Goal: Information Seeking & Learning: Compare options

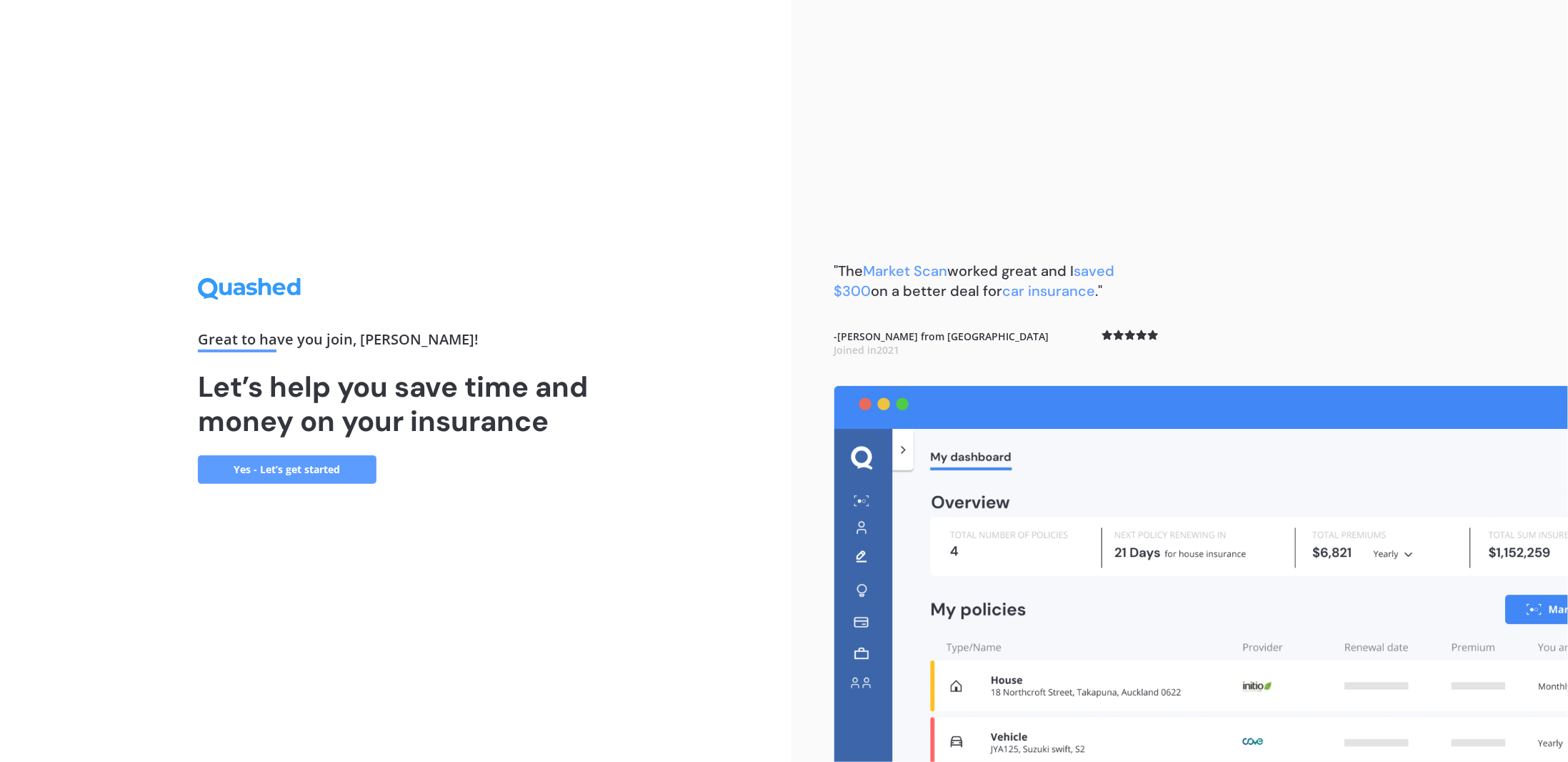
click at [317, 471] on link "Yes - Let’s get started" at bounding box center [287, 469] width 178 height 28
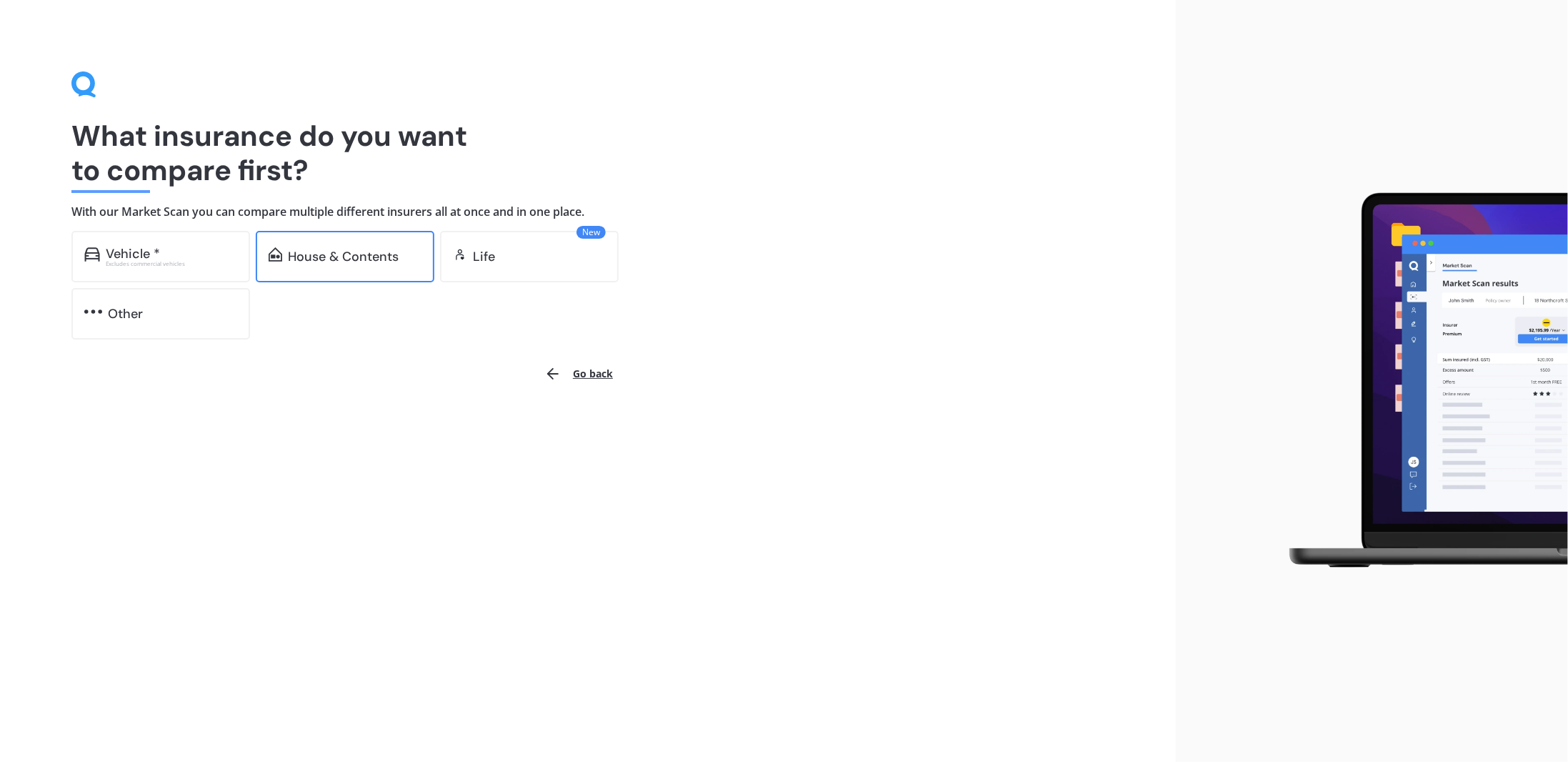
click at [351, 264] on div "House & Contents" at bounding box center [343, 256] width 110 height 14
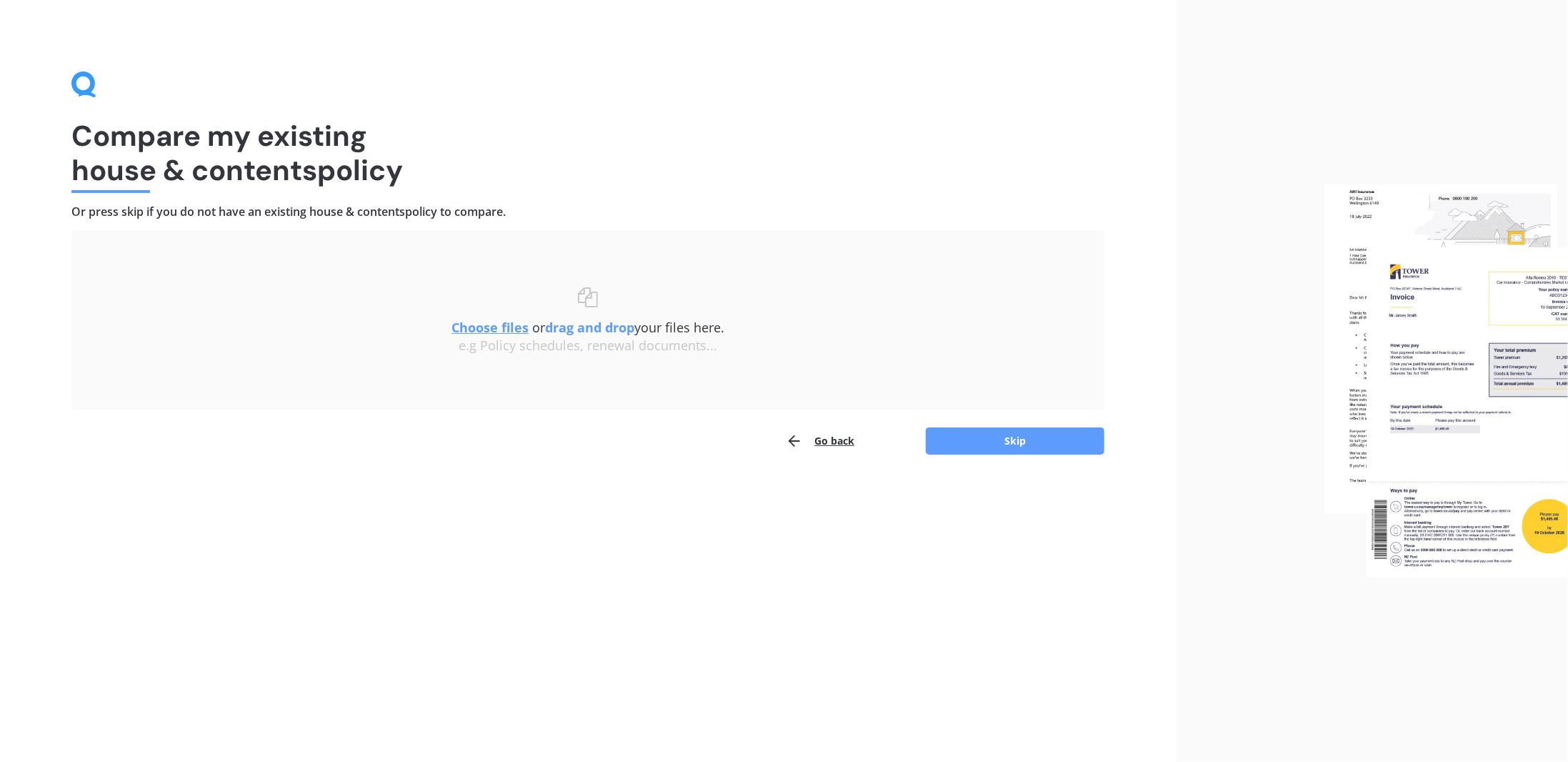
click at [494, 329] on u "Choose files" at bounding box center [490, 327] width 77 height 17
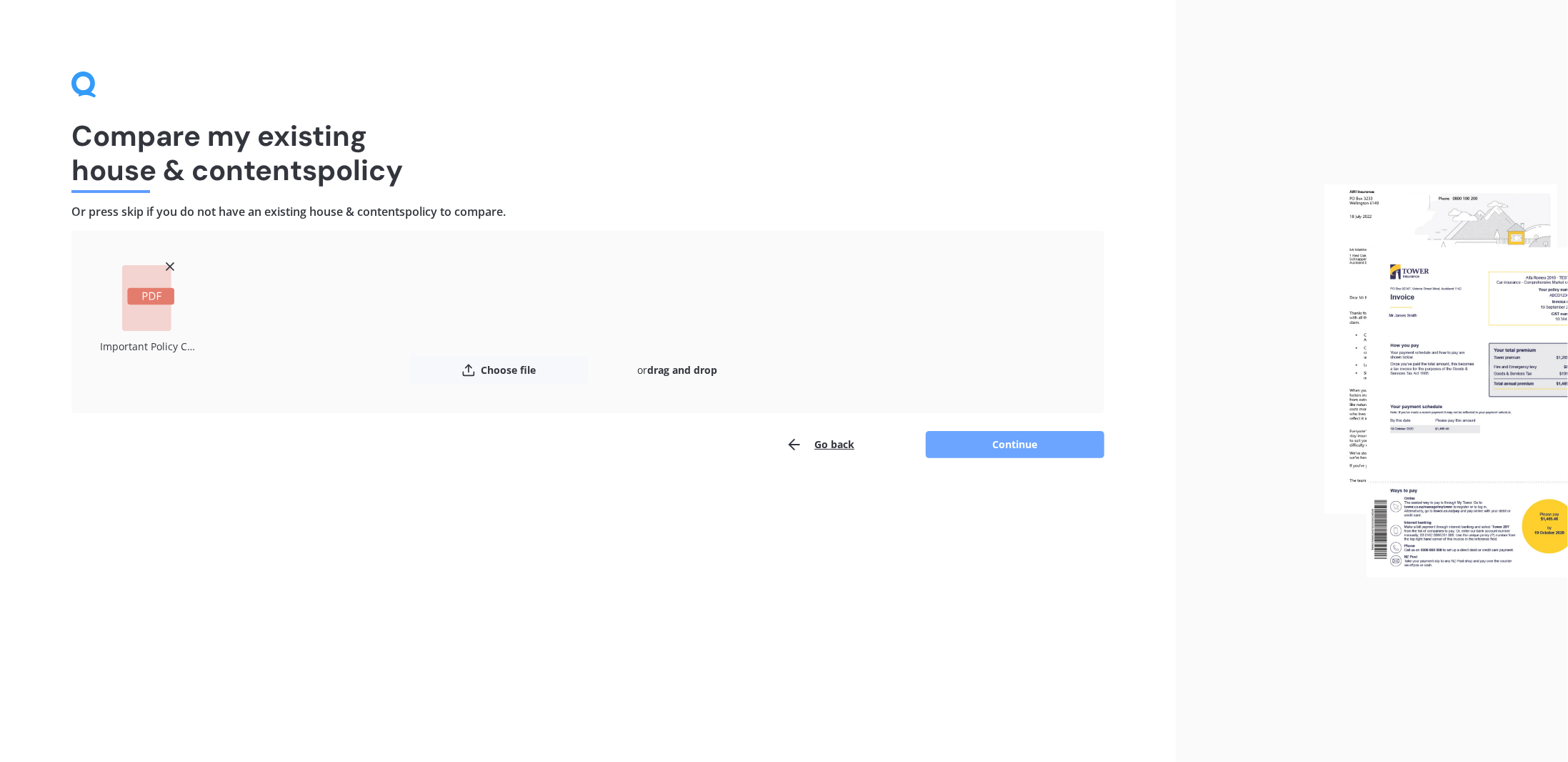
click at [1029, 444] on button "Continue" at bounding box center [1015, 444] width 178 height 27
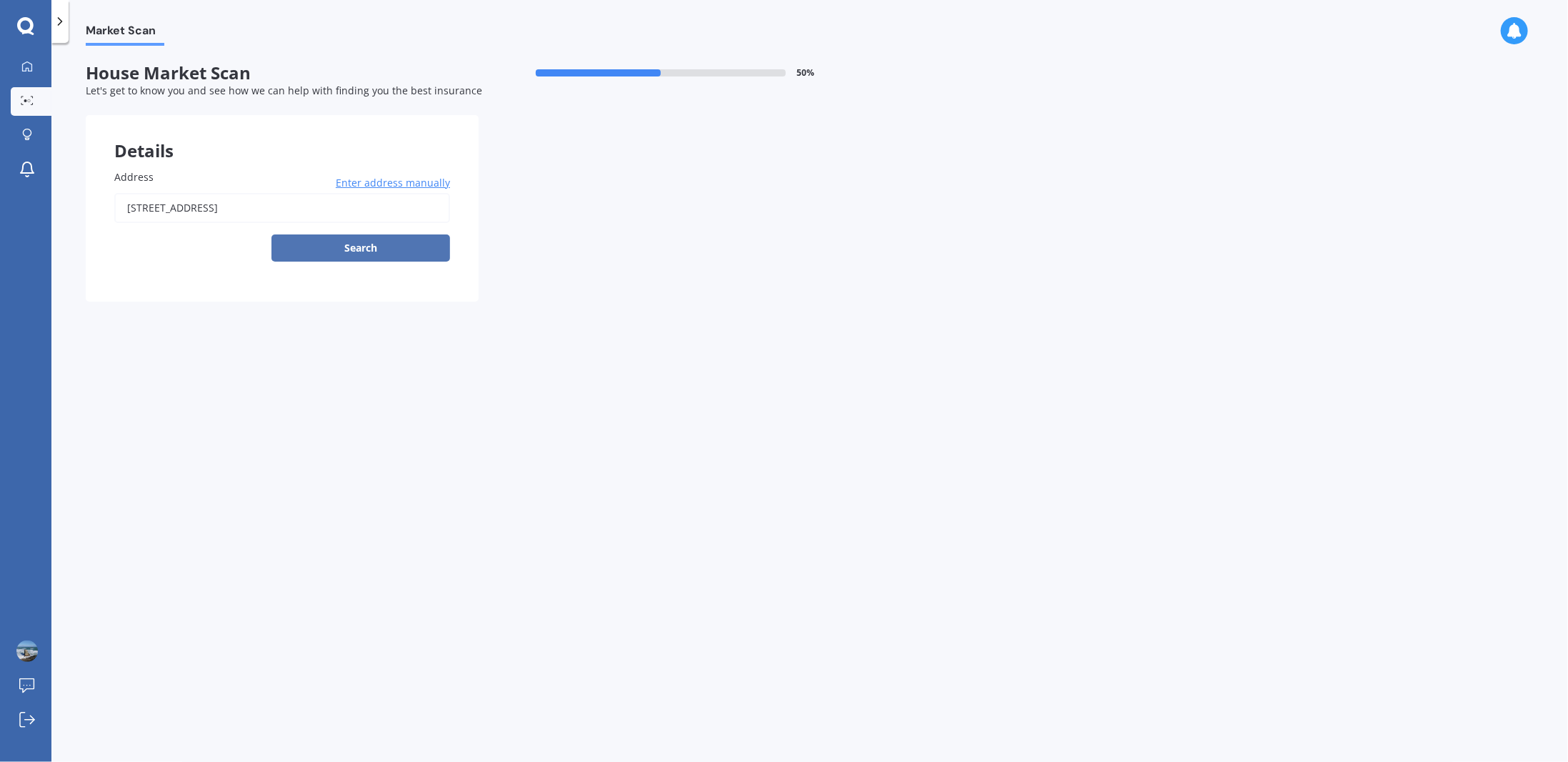
click at [363, 248] on button "Search" at bounding box center [361, 247] width 178 height 27
click at [314, 283] on div "Address [STREET_ADDRESS] Enter address manually Search Select a match from the …" at bounding box center [282, 221] width 393 height 161
click at [384, 208] on input "[STREET_ADDRESS]" at bounding box center [282, 208] width 336 height 30
type input "[STREET_ADDRESS]"
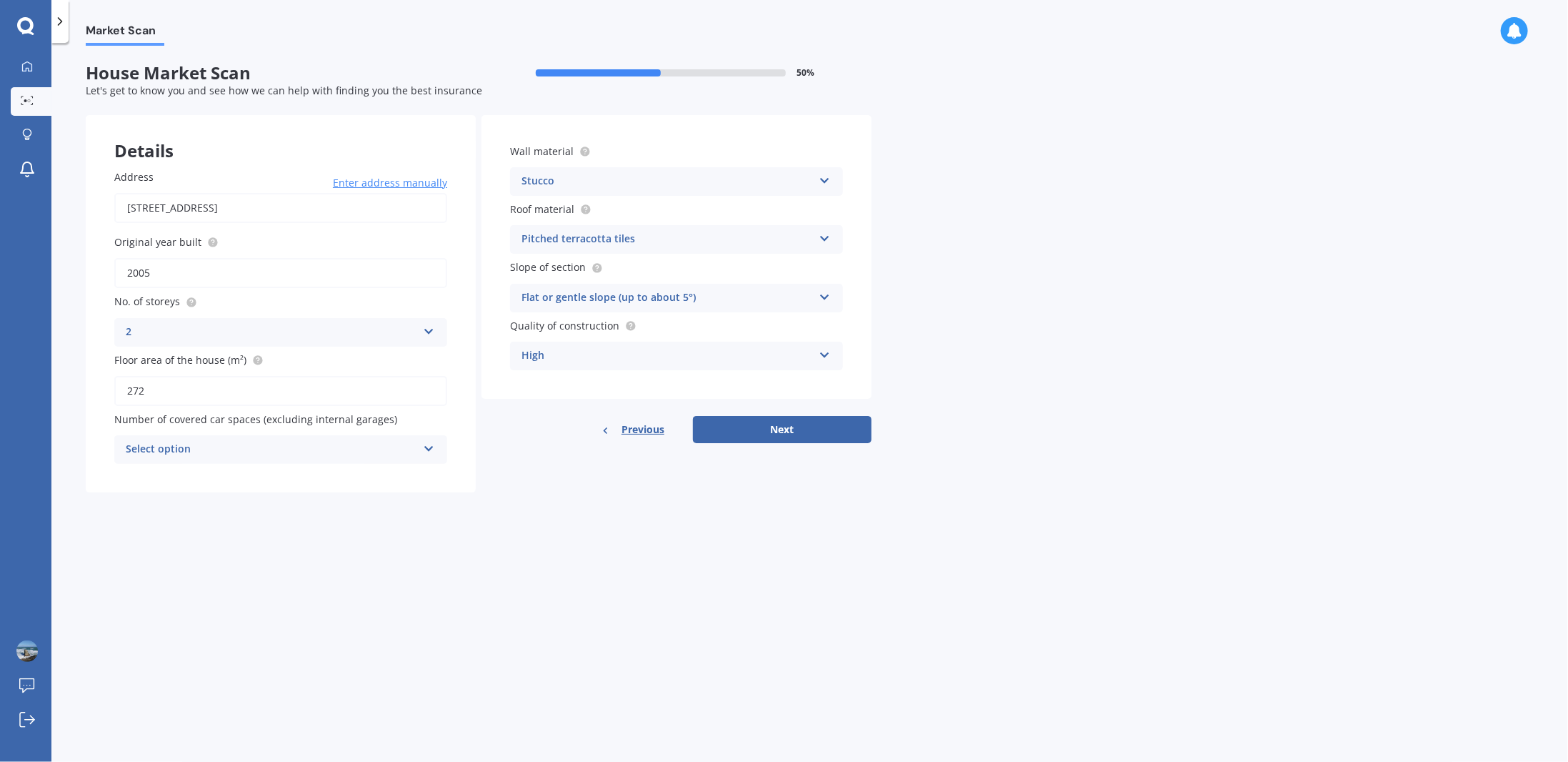
click at [819, 180] on icon at bounding box center [825, 178] width 13 height 10
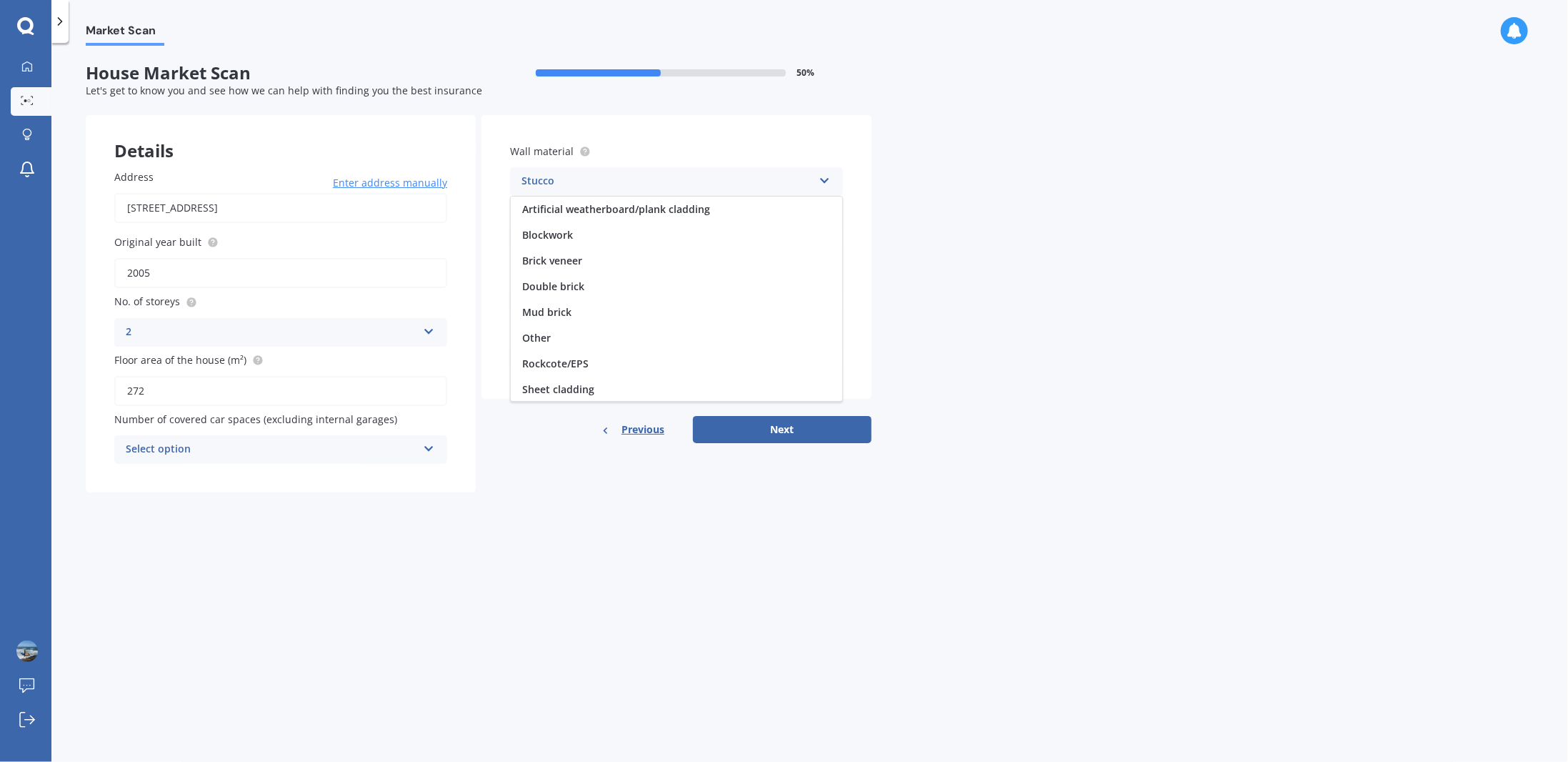
scroll to position [103, 0]
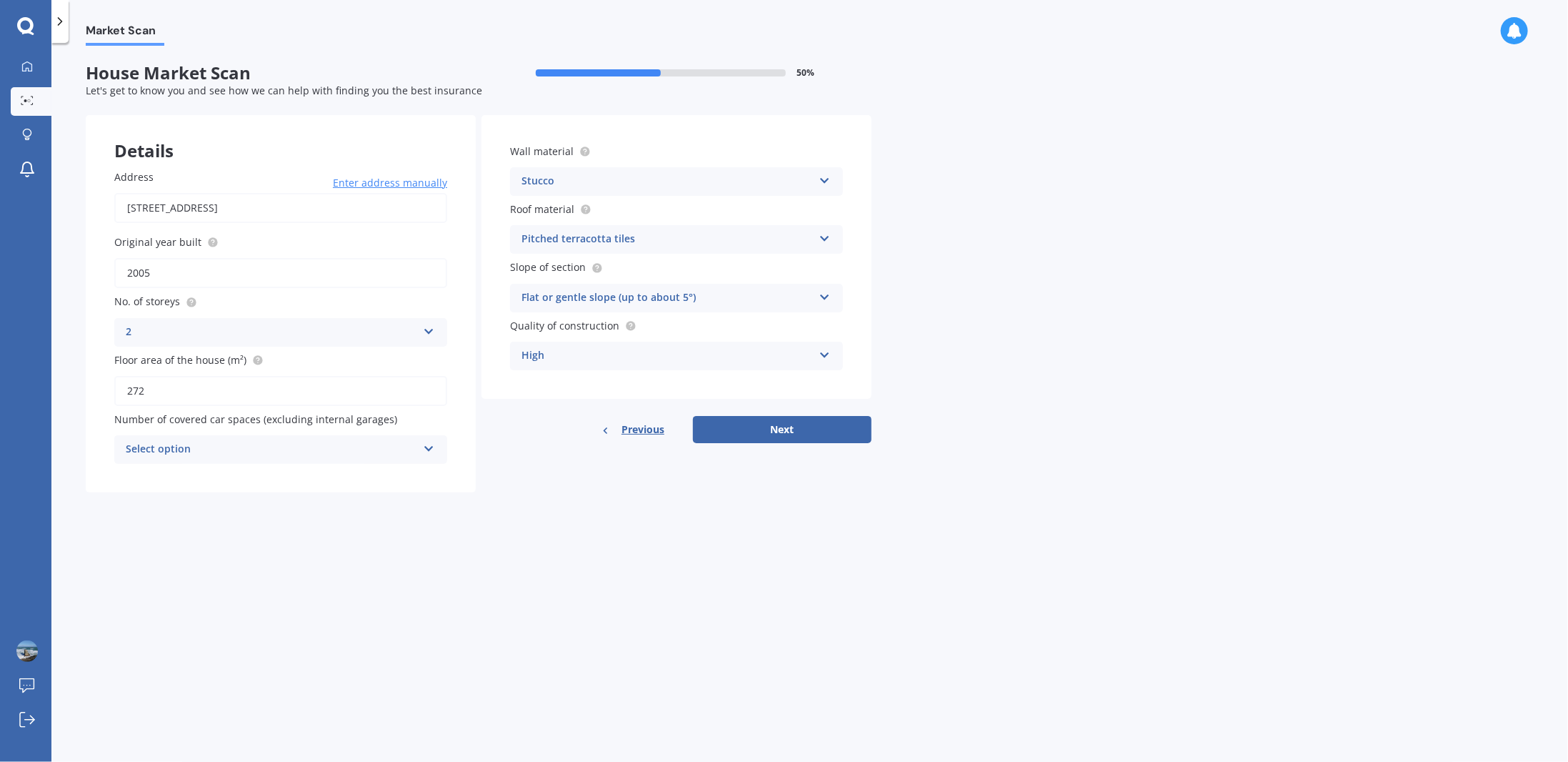
click at [1125, 212] on div "Market Scan House Market Scan 50 % Let's get to know you and see how we can hel…" at bounding box center [809, 405] width 1516 height 719
click at [824, 245] on div "Pitched terracotta tiles Flat fibre cement Flat membrane Flat metal covering Pi…" at bounding box center [676, 239] width 333 height 28
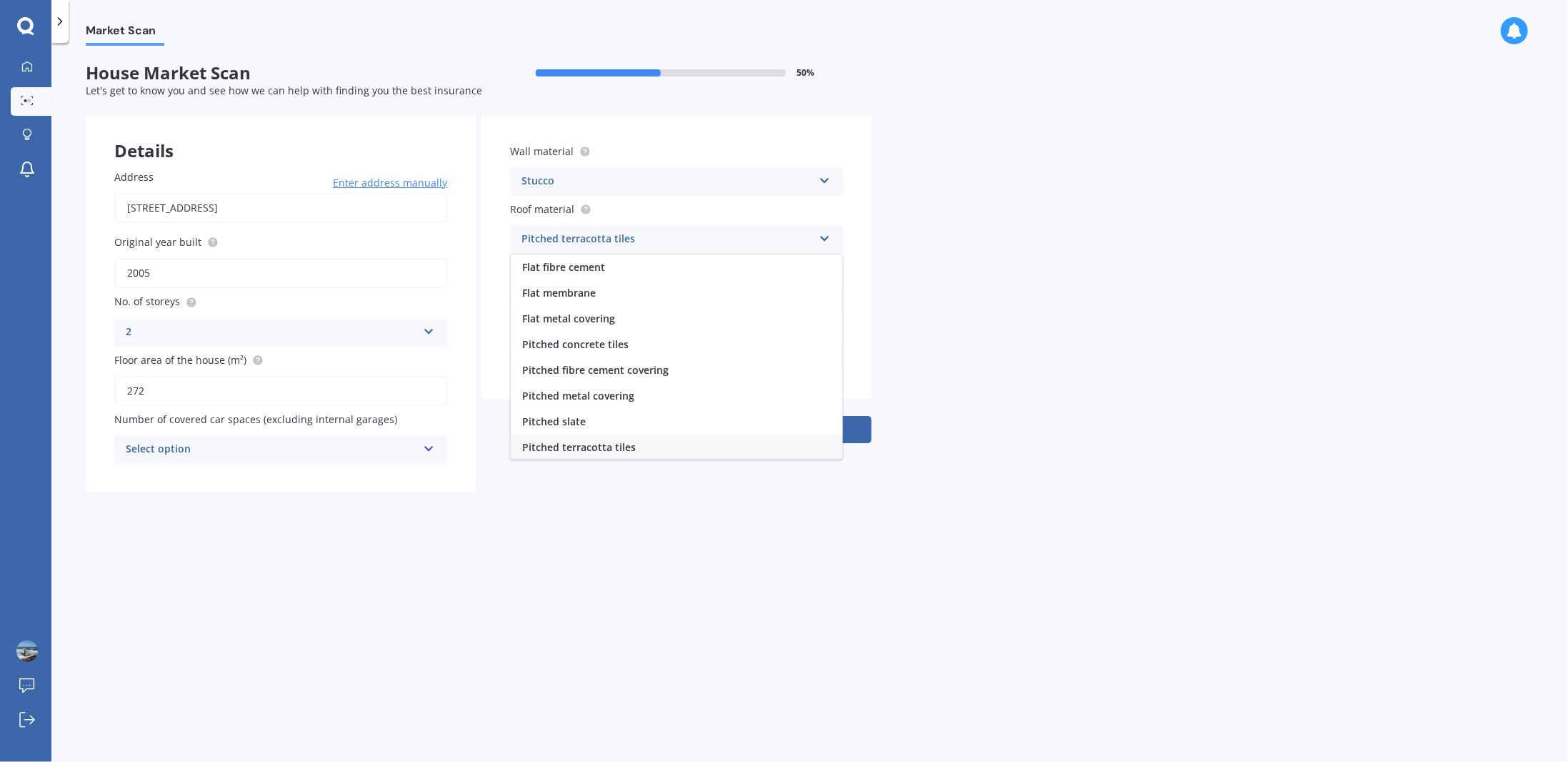
scroll to position [1, 0]
click at [1232, 366] on div "Market Scan House Market Scan 50 % Let's get to know you and see how we can hel…" at bounding box center [809, 405] width 1516 height 719
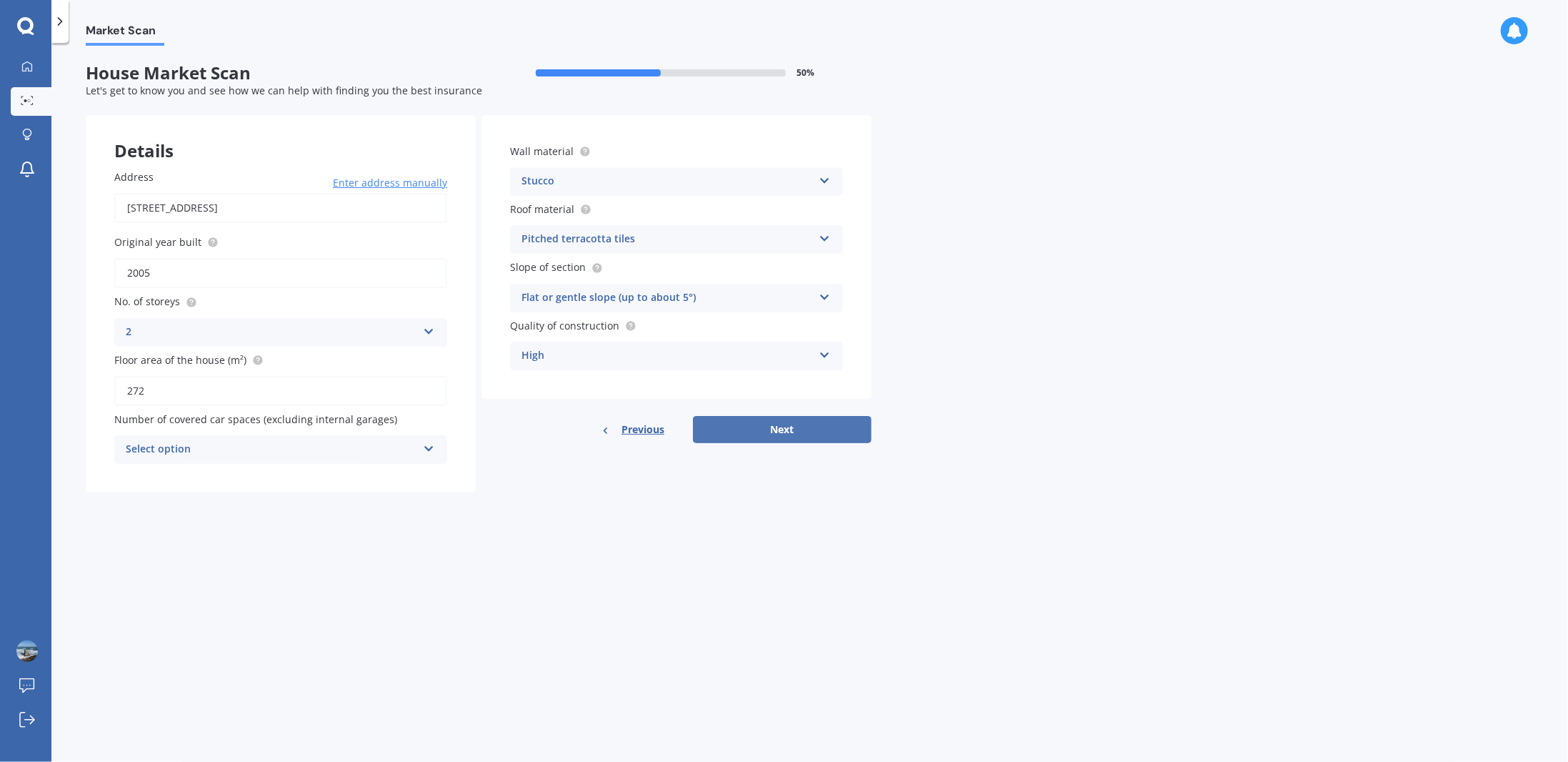
click at [828, 437] on button "Next" at bounding box center [782, 429] width 178 height 27
click at [375, 453] on div "Select option" at bounding box center [274, 450] width 284 height 16
click at [362, 483] on div "0" at bounding box center [281, 476] width 330 height 26
click at [744, 440] on button "Next" at bounding box center [782, 429] width 178 height 27
